Goal: Submit feedback/report problem

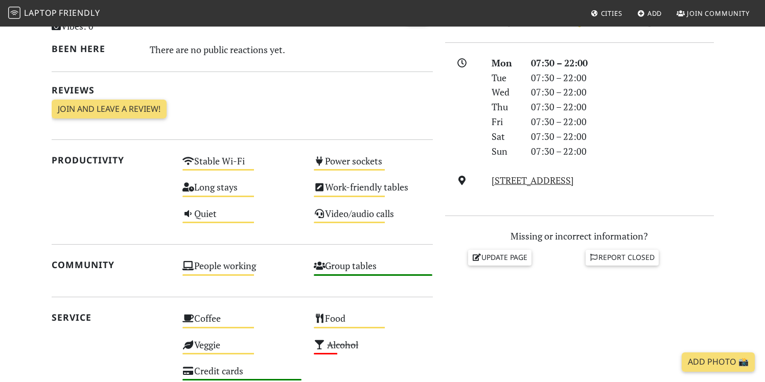
scroll to position [330, 0]
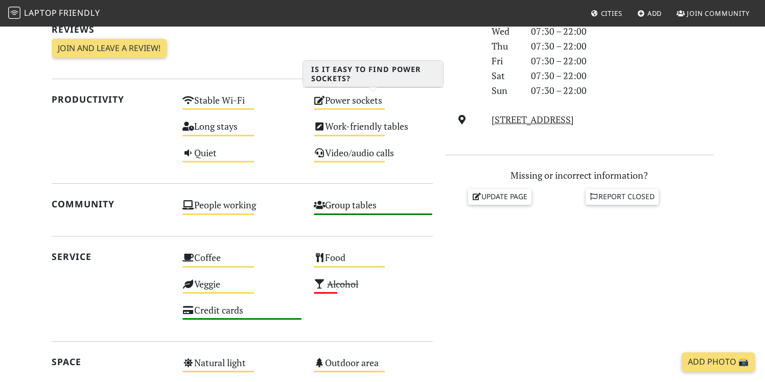
click at [335, 101] on div "Power sockets Medium" at bounding box center [373, 105] width 131 height 26
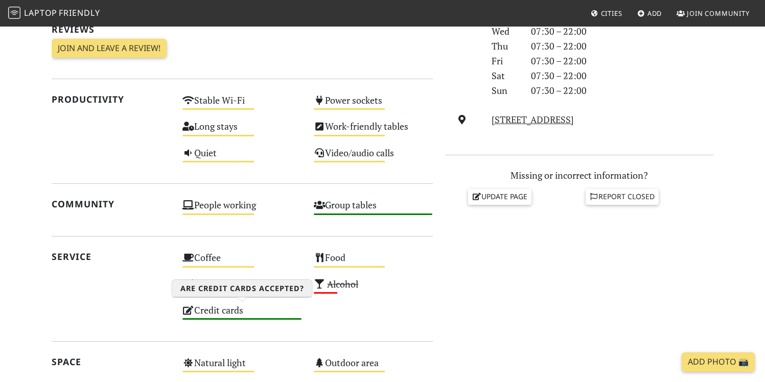
click at [243, 302] on div "Credit cards High" at bounding box center [241, 315] width 131 height 26
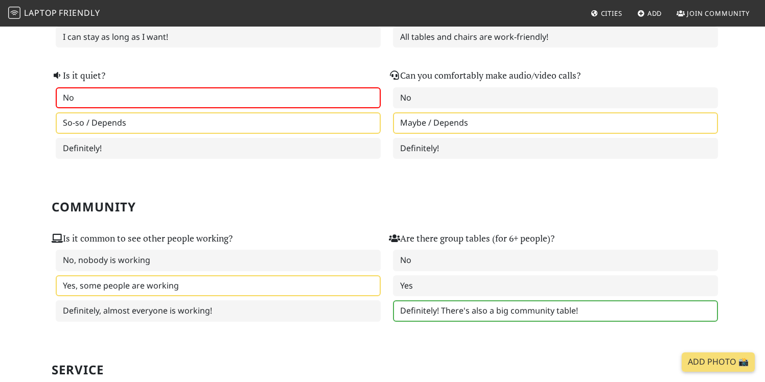
scroll to position [313, 0]
